Goal: Task Accomplishment & Management: Manage account settings

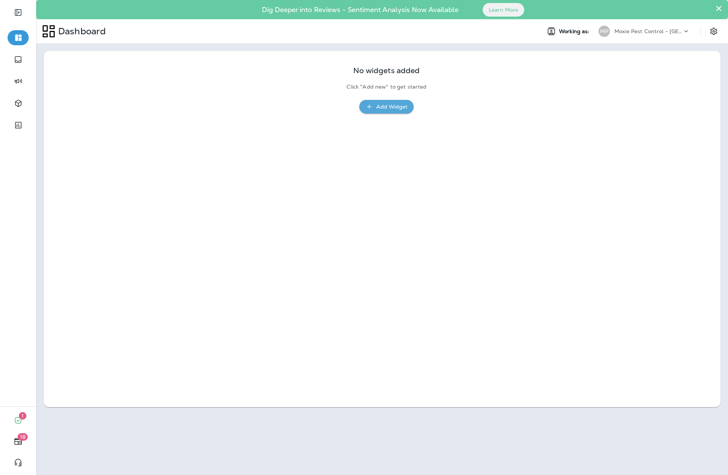
click at [638, 31] on p "Moxie Pest Control - [GEOGRAPHIC_DATA]" at bounding box center [648, 31] width 68 height 6
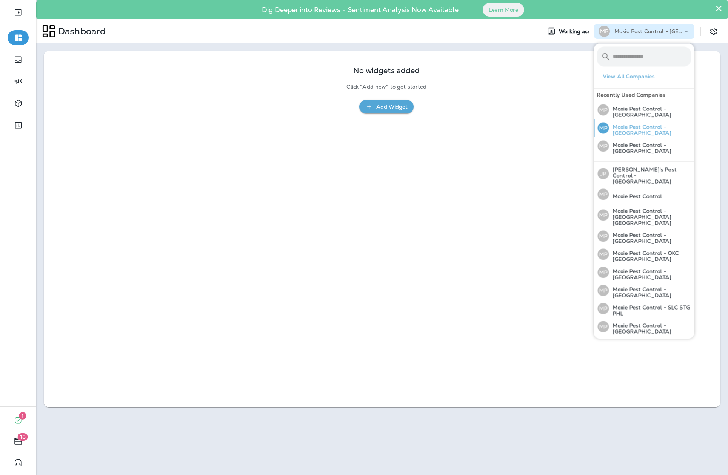
click at [625, 124] on p "Moxie Pest Control - [GEOGRAPHIC_DATA]" at bounding box center [650, 130] width 82 height 12
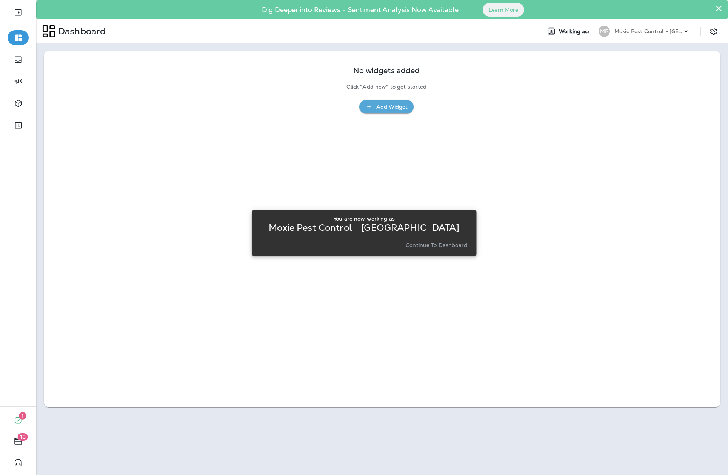
click at [437, 245] on p "Continue to Dashboard" at bounding box center [437, 245] width 62 height 6
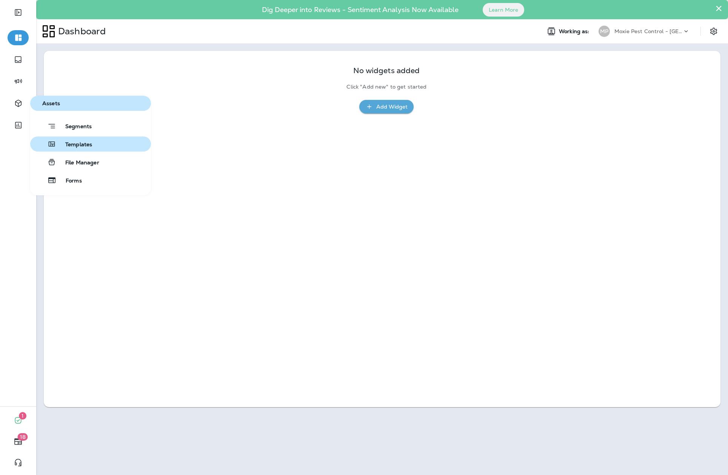
click at [82, 142] on span "Templates" at bounding box center [74, 145] width 36 height 7
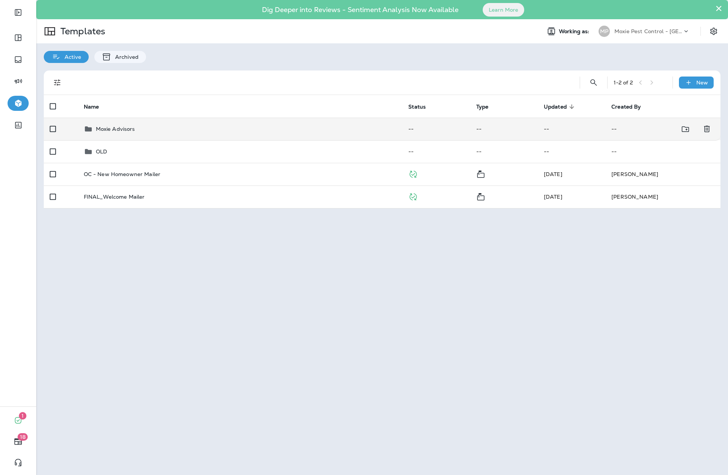
click at [117, 128] on p "Moxie Advisors" at bounding box center [115, 129] width 39 height 6
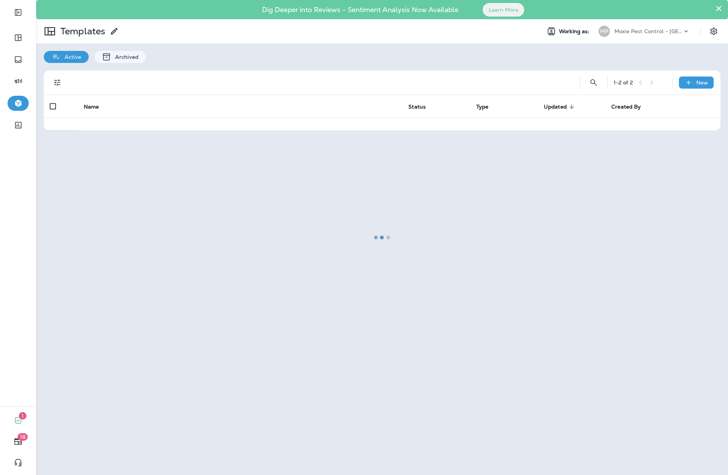
click at [117, 128] on div at bounding box center [382, 238] width 690 height 474
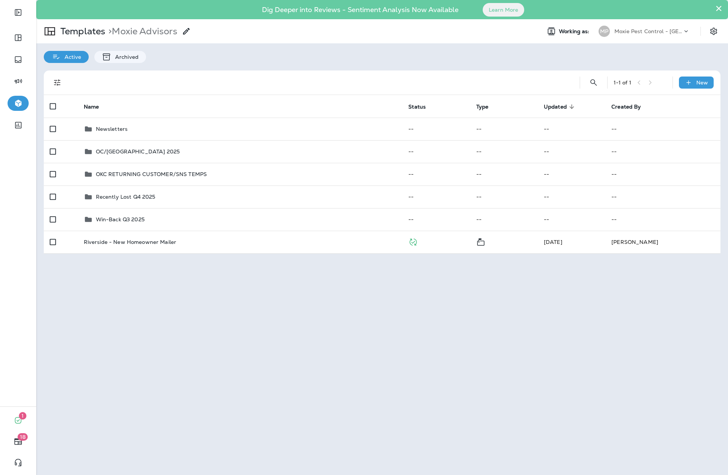
click at [117, 128] on p "Newsletters" at bounding box center [112, 129] width 32 height 6
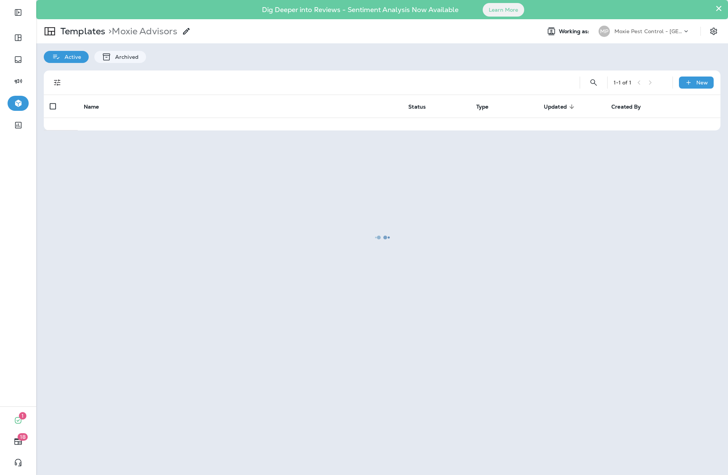
click at [117, 128] on div at bounding box center [382, 238] width 690 height 474
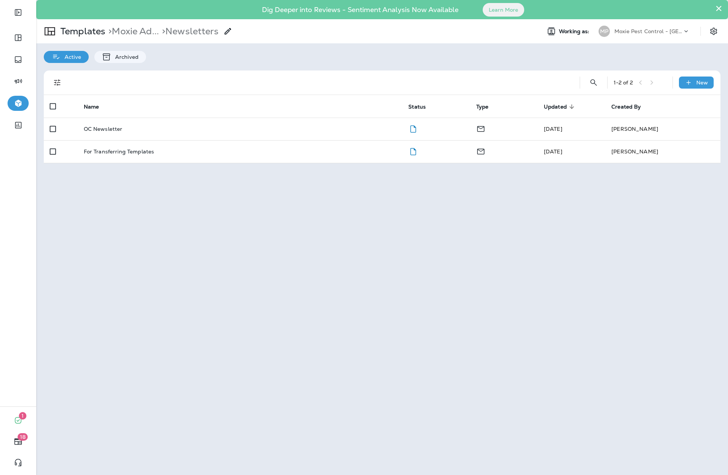
click at [117, 128] on p "OC Newsletter" at bounding box center [103, 129] width 39 height 6
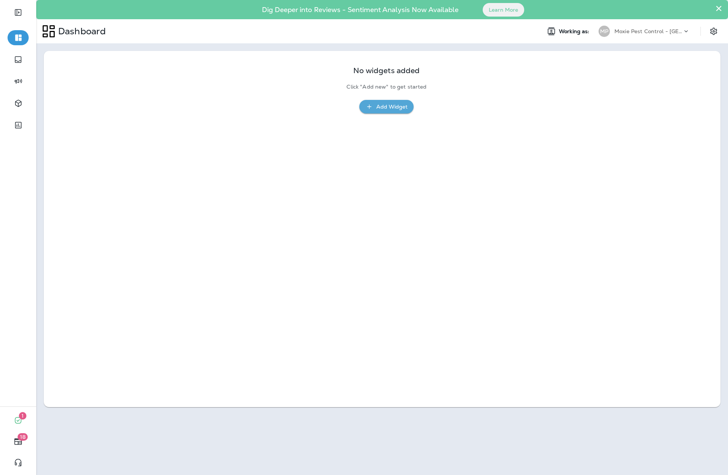
click at [634, 31] on p "Moxie Pest Control - [GEOGRAPHIC_DATA]" at bounding box center [648, 31] width 68 height 6
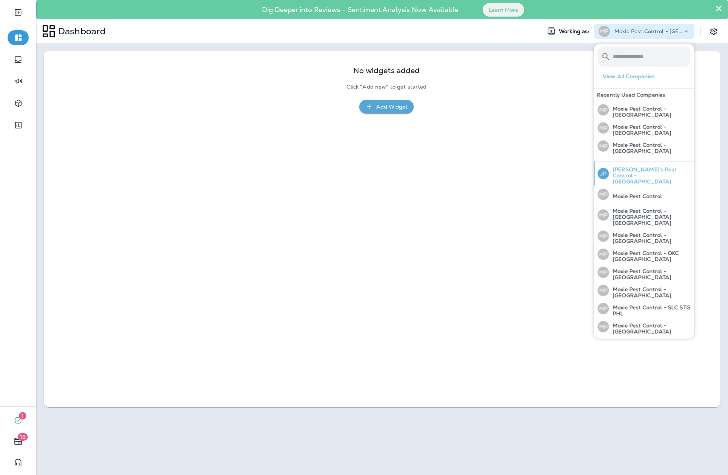
click at [623, 167] on p "[PERSON_NAME]'s Pest Control - [GEOGRAPHIC_DATA]" at bounding box center [650, 176] width 82 height 18
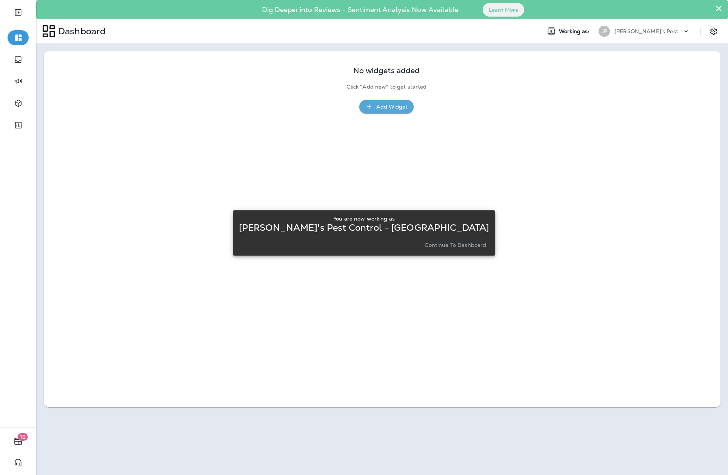
click at [454, 248] on p "Continue to Dashboard" at bounding box center [456, 245] width 62 height 6
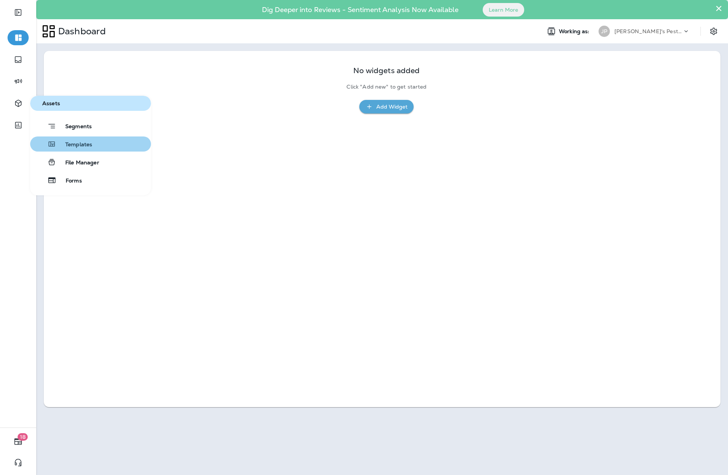
click at [72, 147] on span "Templates" at bounding box center [74, 145] width 36 height 7
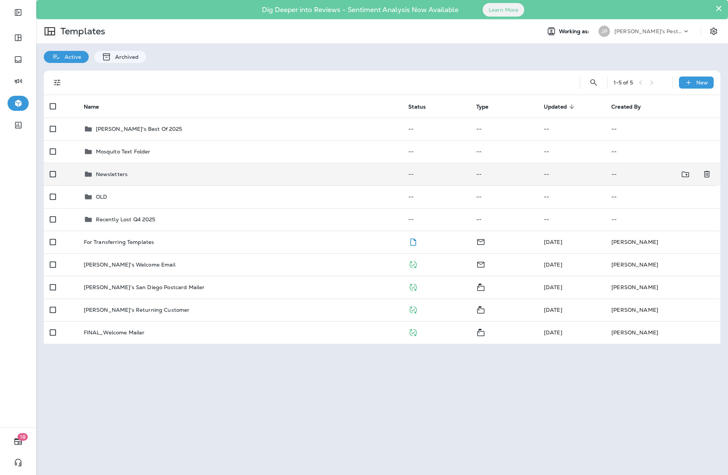
click at [115, 172] on p "Newsletters" at bounding box center [112, 174] width 32 height 6
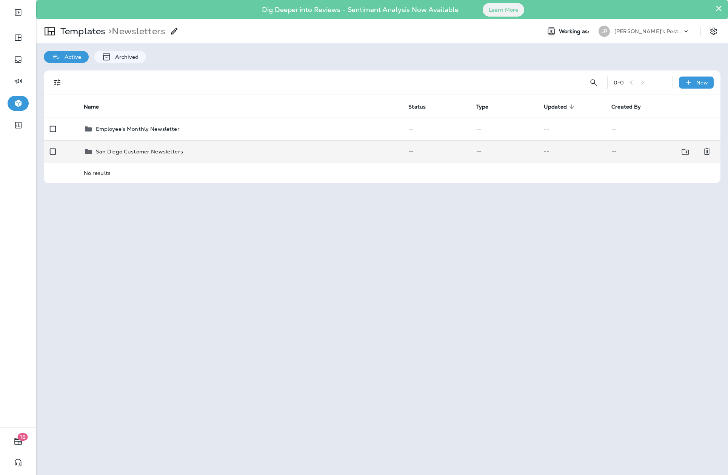
click at [115, 151] on p "San Diego Customer Newsletters" at bounding box center [139, 152] width 87 height 6
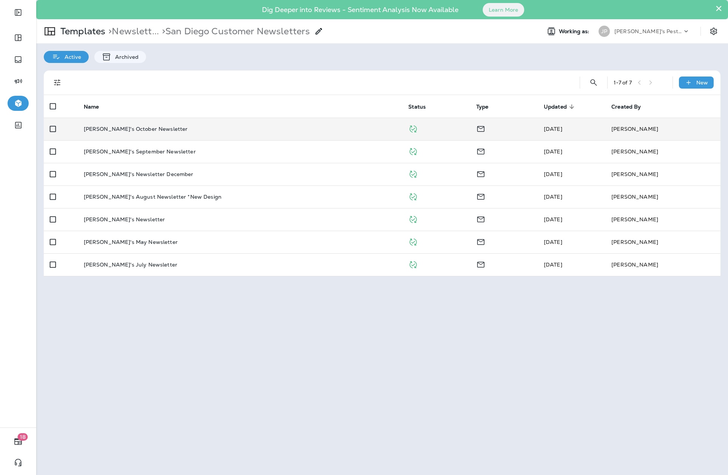
click at [128, 128] on p "Joshua's October Newsletter" at bounding box center [136, 129] width 104 height 6
